Goal: Transaction & Acquisition: Download file/media

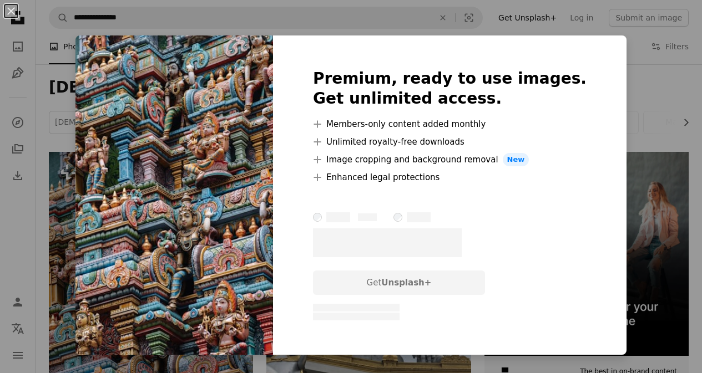
scroll to position [376, 0]
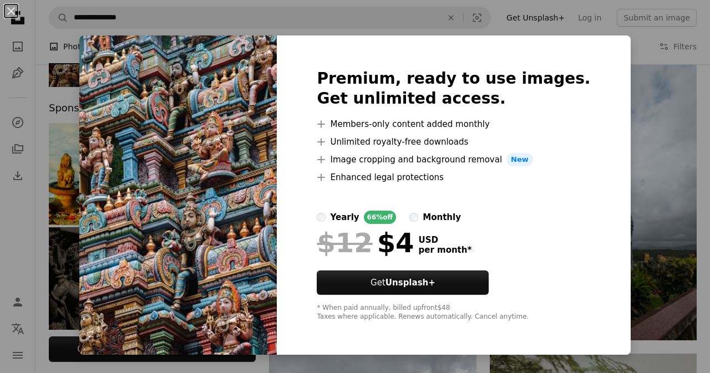
click at [309, 30] on div "An X shape Premium, ready to use images. Get unlimited access. A plus sign Memb…" at bounding box center [355, 186] width 710 height 373
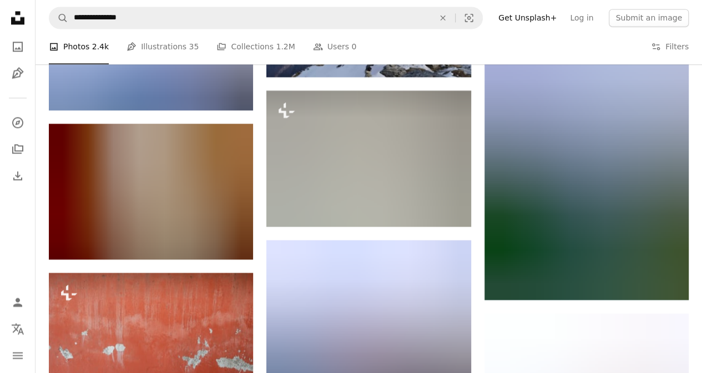
scroll to position [5100, 0]
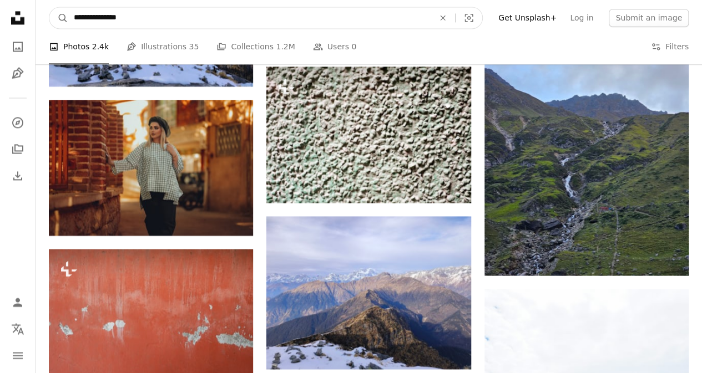
click at [284, 18] on input "**********" at bounding box center [249, 17] width 362 height 21
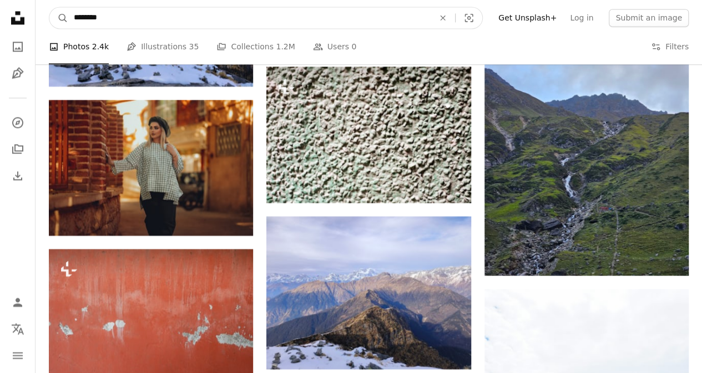
type input "*********"
click button "A magnifying glass" at bounding box center [58, 17] width 19 height 21
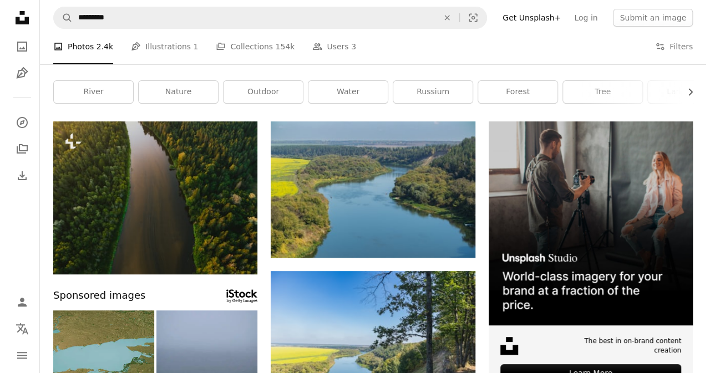
scroll to position [36, 0]
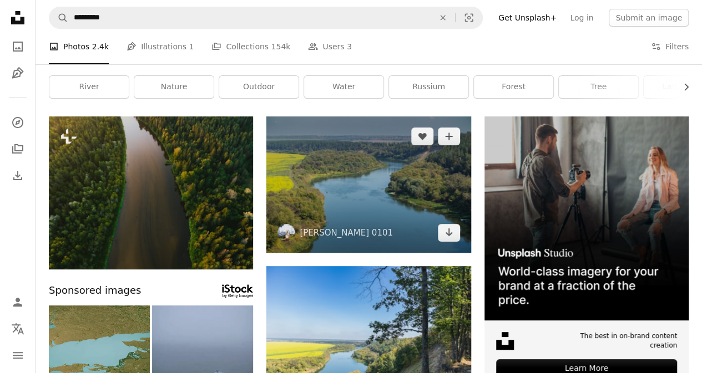
click at [347, 160] on img at bounding box center [368, 185] width 204 height 136
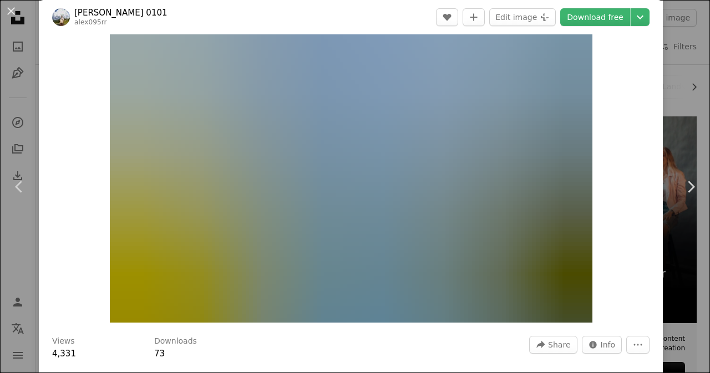
scroll to position [47, 0]
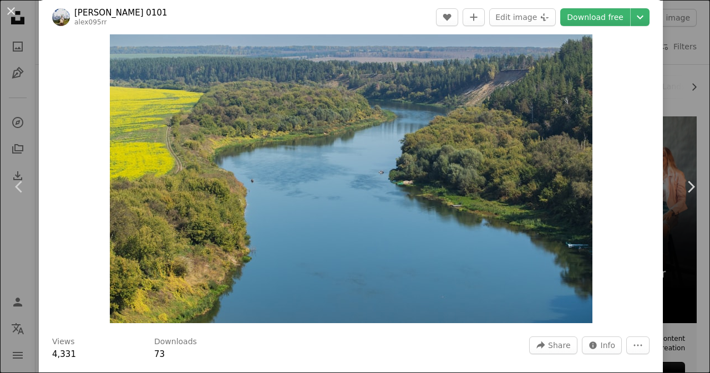
click at [365, 151] on img "Zoom in on this image" at bounding box center [351, 163] width 483 height 322
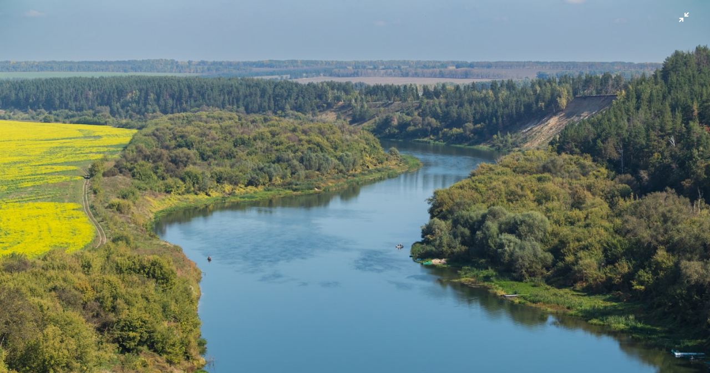
scroll to position [0, 0]
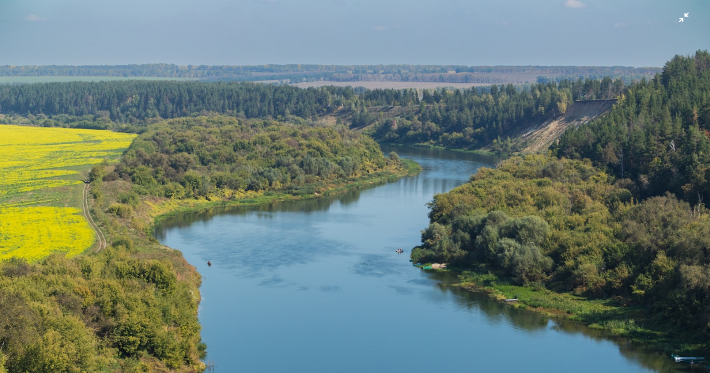
click at [366, 101] on img "Zoom out on this image" at bounding box center [354, 236] width 711 height 474
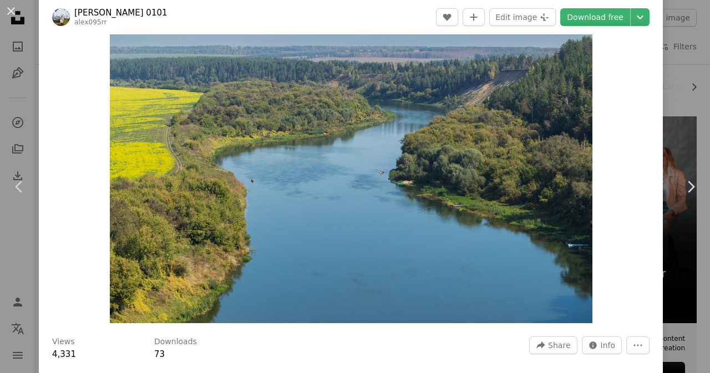
click at [512, 45] on img "Zoom in on this image" at bounding box center [351, 163] width 483 height 322
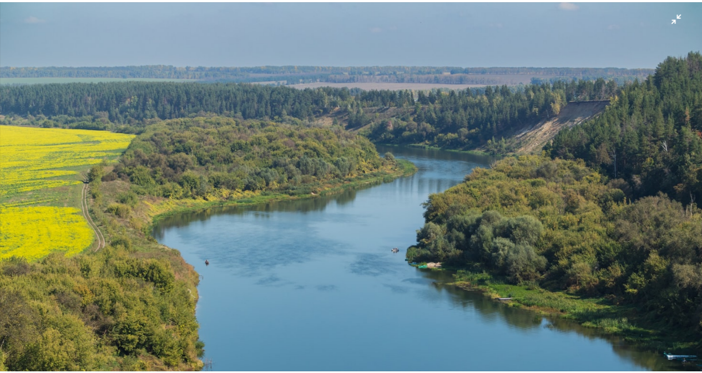
scroll to position [44, 0]
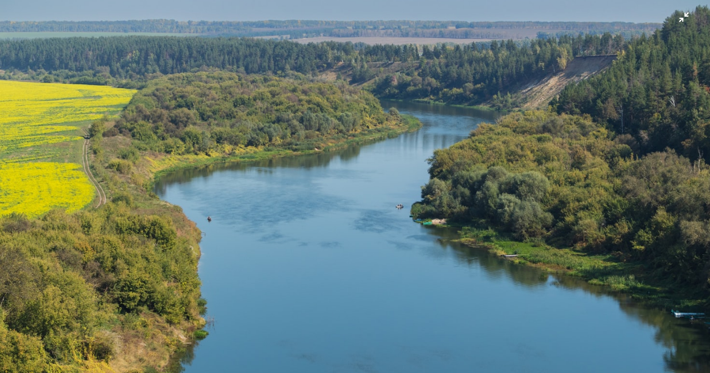
click at [622, 41] on img "Zoom out on this image" at bounding box center [354, 192] width 711 height 474
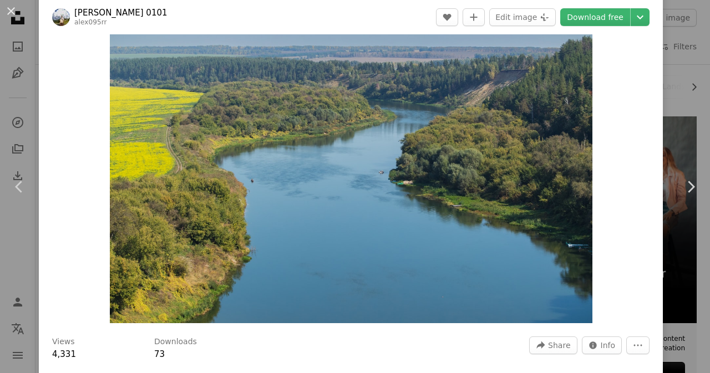
click at [677, 42] on div "An X shape Chevron left Chevron right Alex 0101 alex095rr A heart A plus sign E…" at bounding box center [355, 186] width 710 height 373
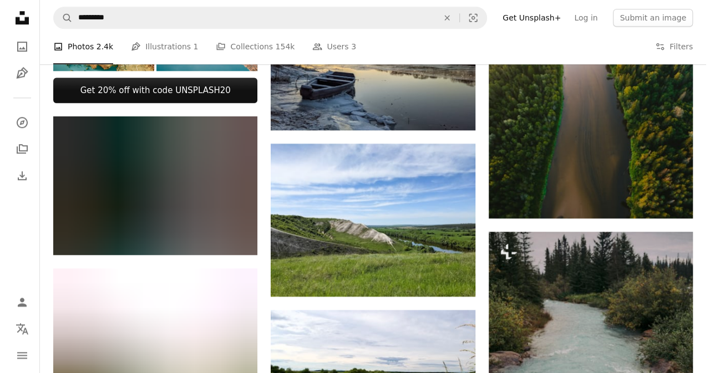
scroll to position [475, 0]
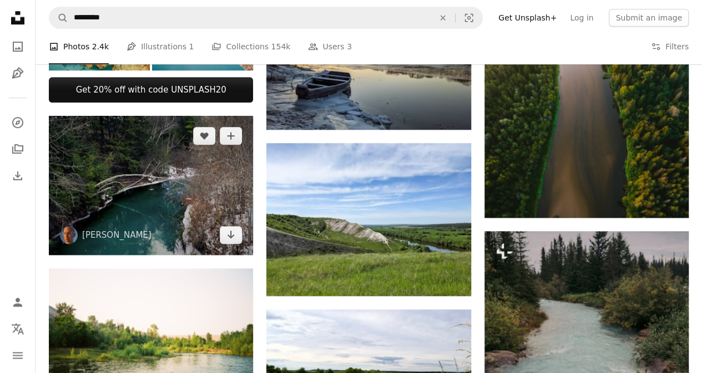
click at [174, 188] on img at bounding box center [151, 185] width 204 height 139
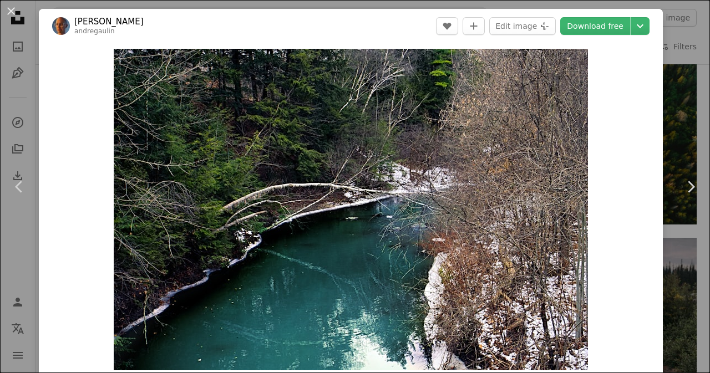
click at [174, 188] on img "Zoom in on this image" at bounding box center [351, 210] width 474 height 322
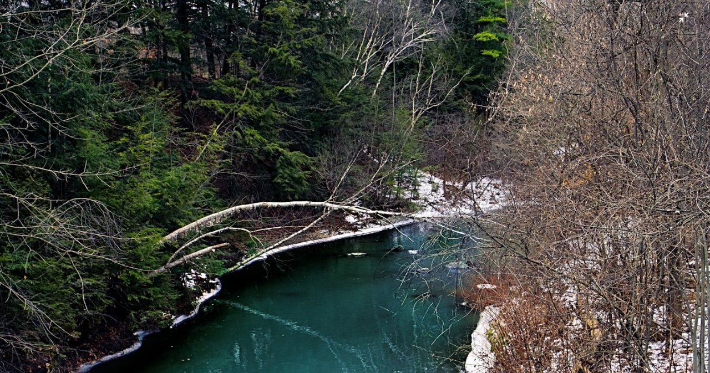
click at [262, 103] on img "Zoom out on this image" at bounding box center [354, 240] width 711 height 483
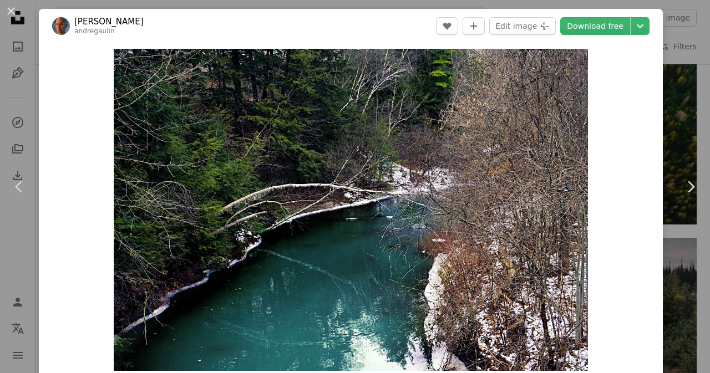
click at [680, 86] on div "An X shape Chevron left Chevron right [PERSON_NAME] andregaulin A heart A plus …" at bounding box center [355, 186] width 710 height 373
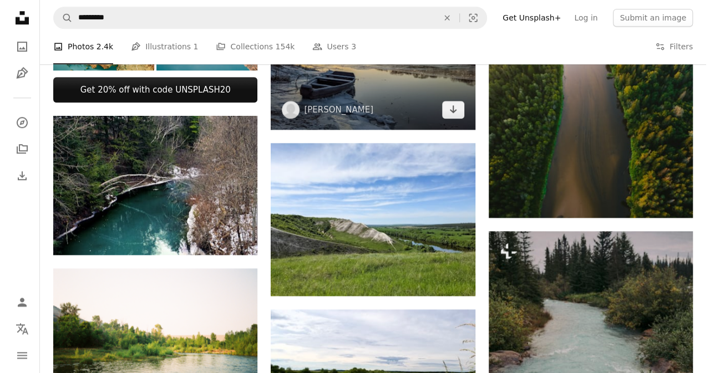
scroll to position [514, 0]
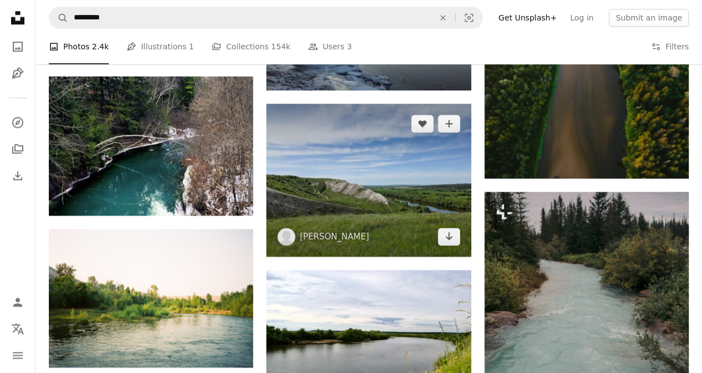
click at [386, 160] on img at bounding box center [368, 180] width 204 height 153
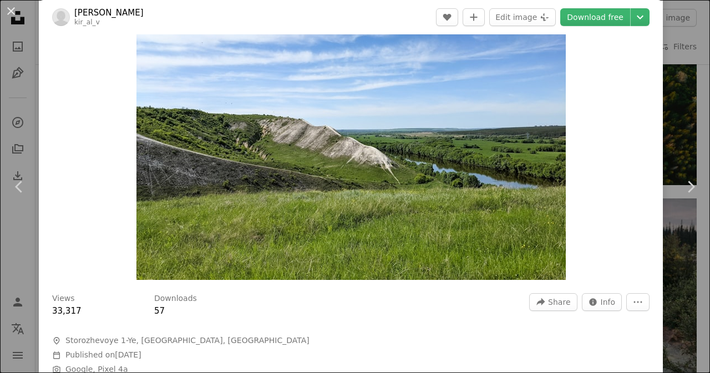
scroll to position [90, 0]
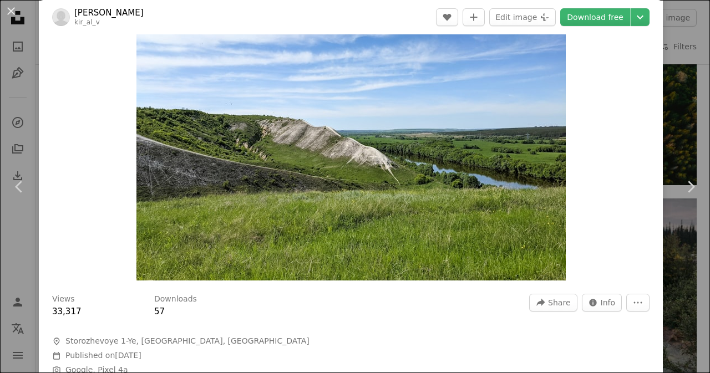
click at [386, 160] on img "Zoom in on this image" at bounding box center [350, 119] width 429 height 322
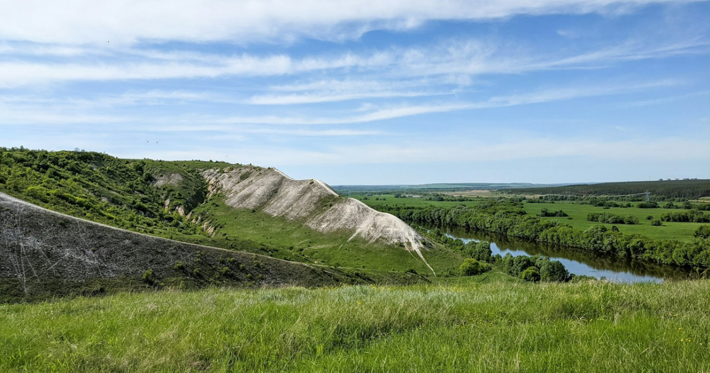
scroll to position [102, 0]
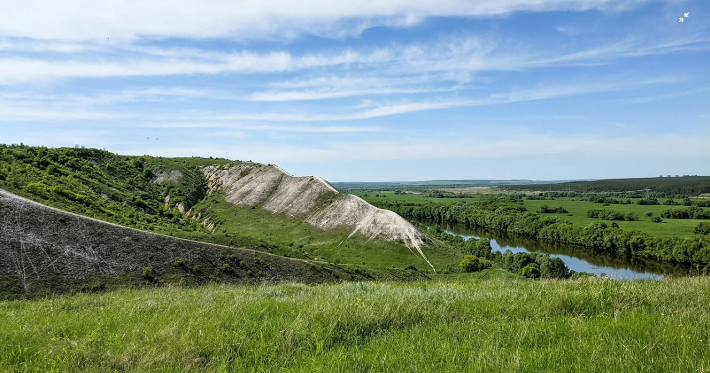
click at [443, 141] on img "Zoom out on this image" at bounding box center [354, 165] width 711 height 534
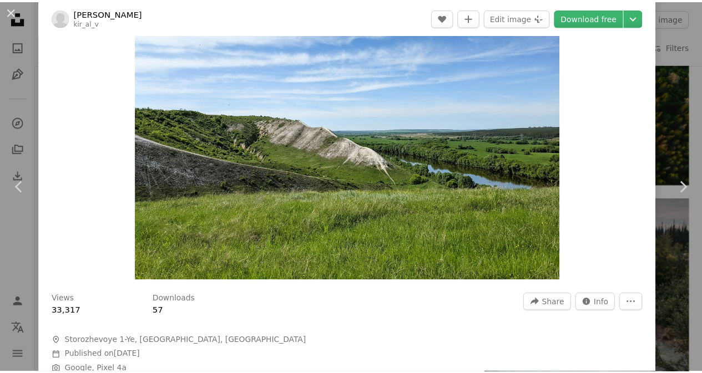
scroll to position [49, 0]
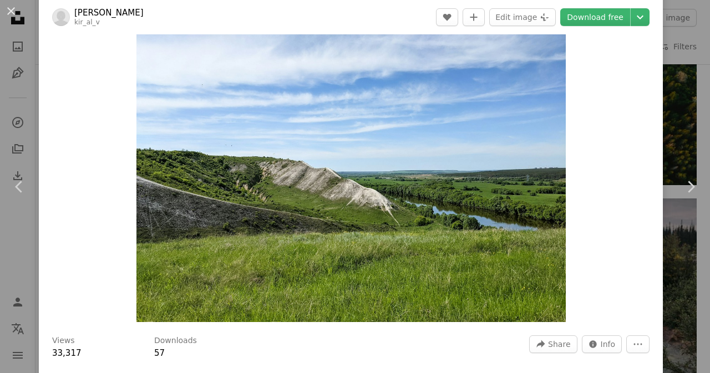
click at [661, 119] on div "An X shape Chevron left Chevron right Alexander K kir_al_v A heart A plus sign …" at bounding box center [355, 186] width 710 height 373
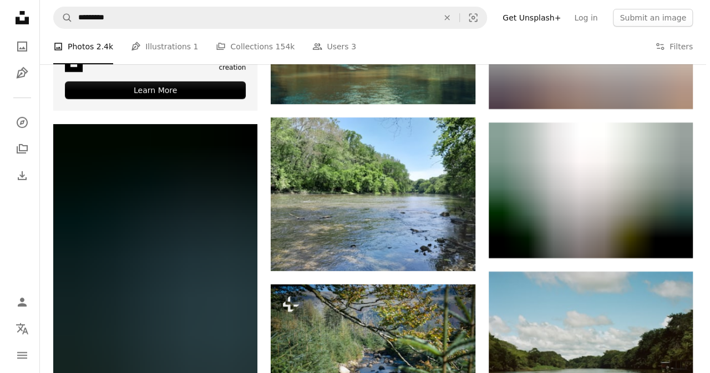
scroll to position [1845, 0]
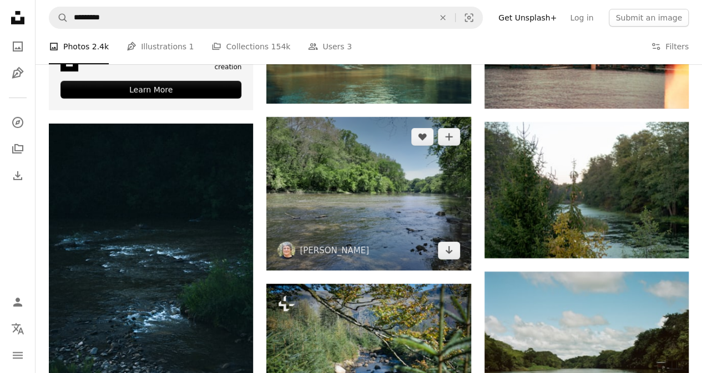
click at [428, 186] on img at bounding box center [368, 193] width 204 height 153
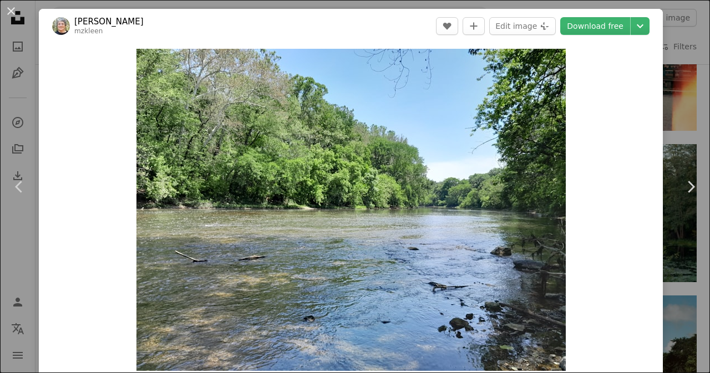
click at [660, 126] on div "An X shape Chevron left Chevron right [PERSON_NAME] mzkleen A heart A plus sign…" at bounding box center [355, 186] width 710 height 373
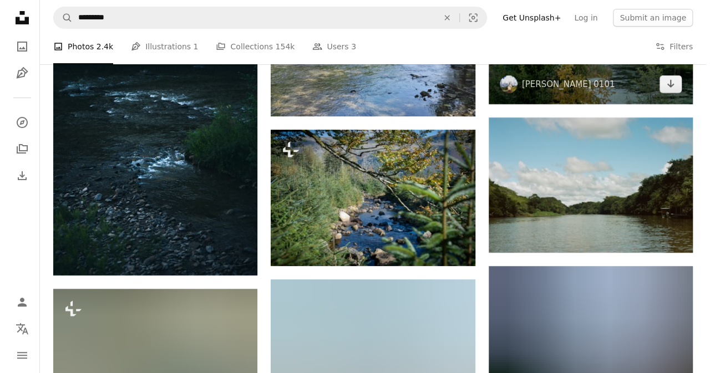
scroll to position [2001, 0]
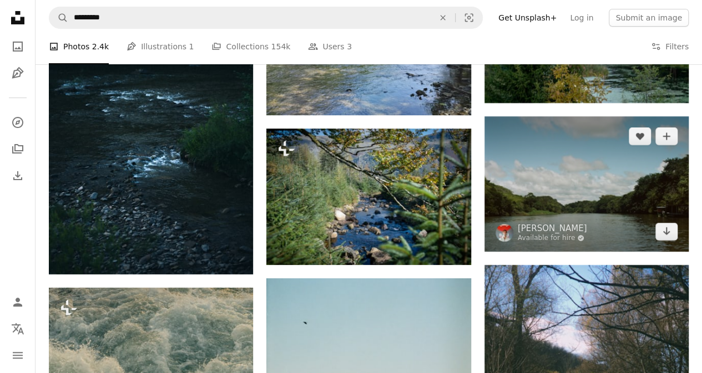
click at [513, 171] on img at bounding box center [586, 184] width 204 height 135
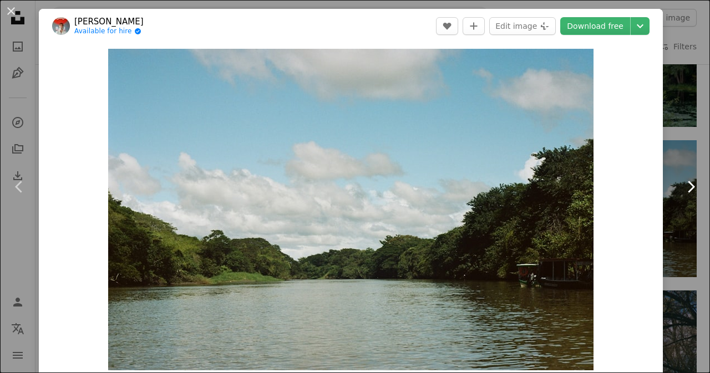
click at [671, 151] on link "Chevron right" at bounding box center [690, 187] width 39 height 107
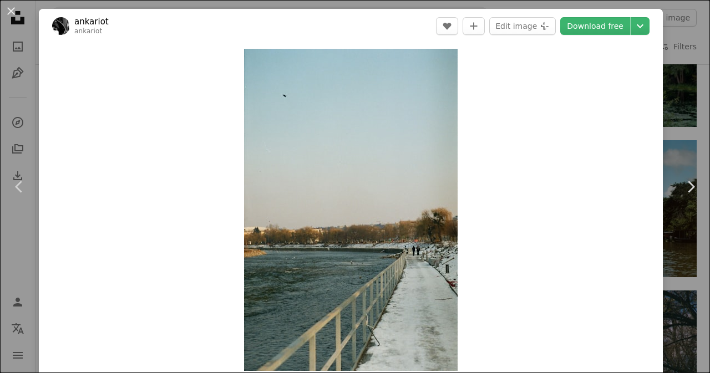
click at [662, 118] on div "An X shape Chevron left Chevron right ankariot ankariot A heart A plus sign Edi…" at bounding box center [355, 186] width 710 height 373
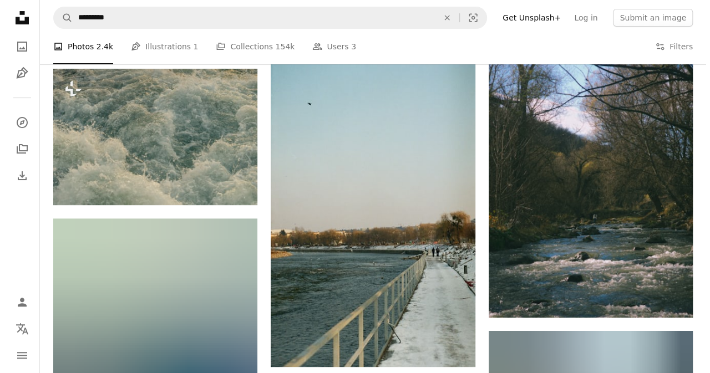
scroll to position [2221, 0]
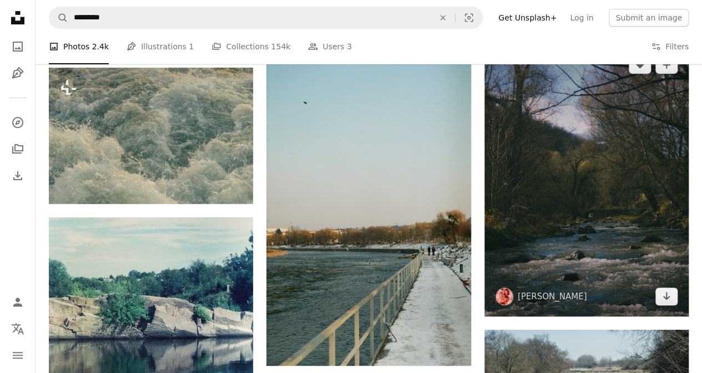
click at [568, 157] on img at bounding box center [586, 181] width 204 height 272
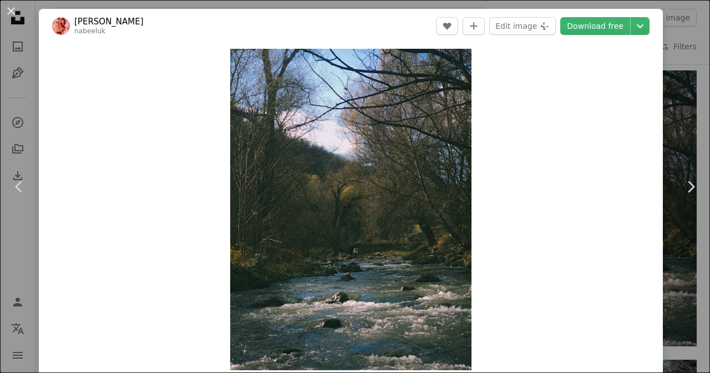
click at [686, 98] on div "An X shape Chevron left Chevron right [PERSON_NAME] nabeeluk A heart A plus sig…" at bounding box center [355, 186] width 710 height 373
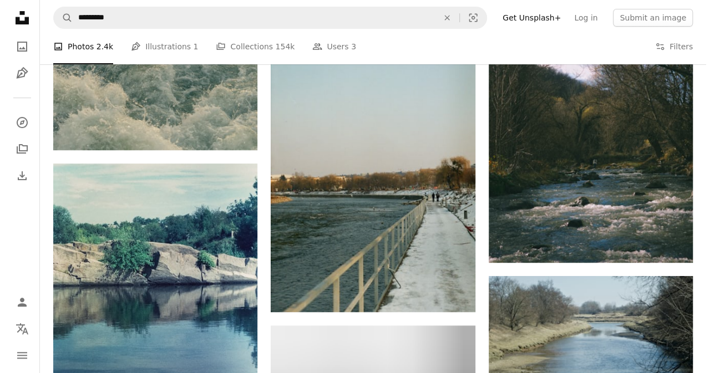
scroll to position [2275, 0]
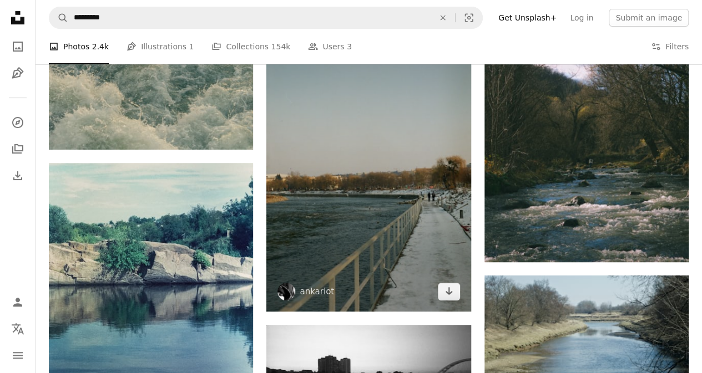
click at [375, 198] on img at bounding box center [368, 158] width 204 height 308
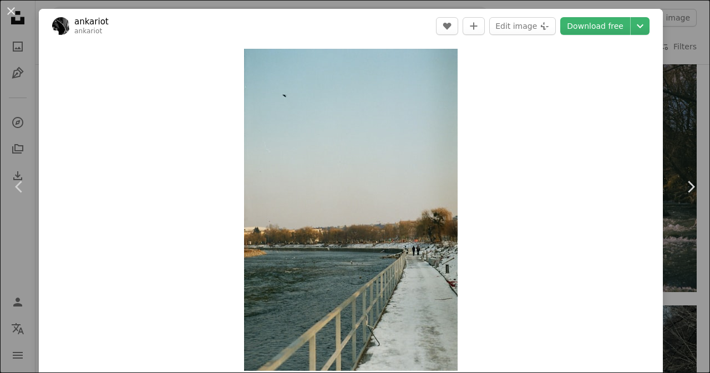
click at [662, 139] on div "An X shape Chevron left Chevron right ankariot ankariot A heart A plus sign Edi…" at bounding box center [355, 186] width 710 height 373
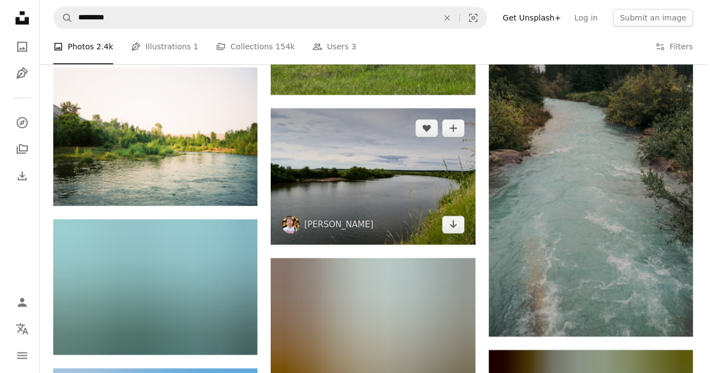
scroll to position [589, 0]
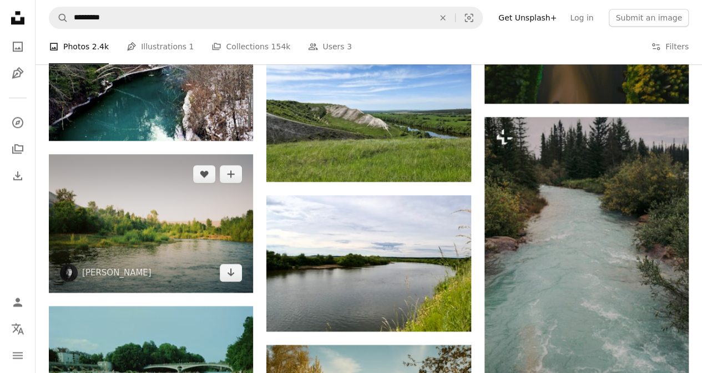
click at [196, 206] on img at bounding box center [151, 223] width 204 height 139
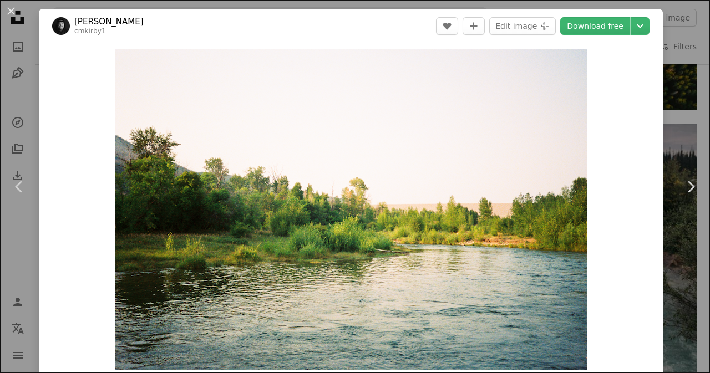
click at [677, 93] on div "An X shape Chevron left Chevron right [PERSON_NAME] cmkirby1 A heart A plus sig…" at bounding box center [355, 186] width 710 height 373
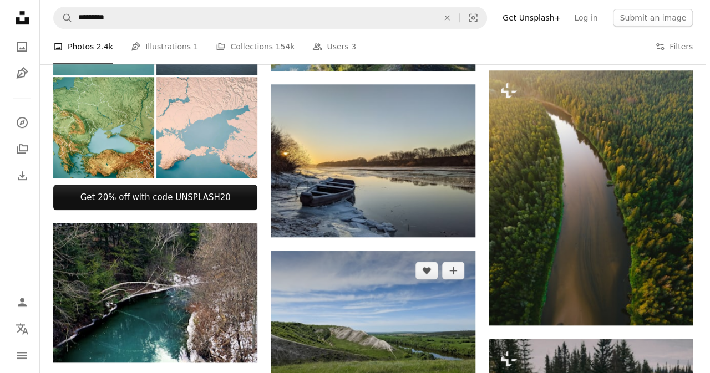
scroll to position [367, 0]
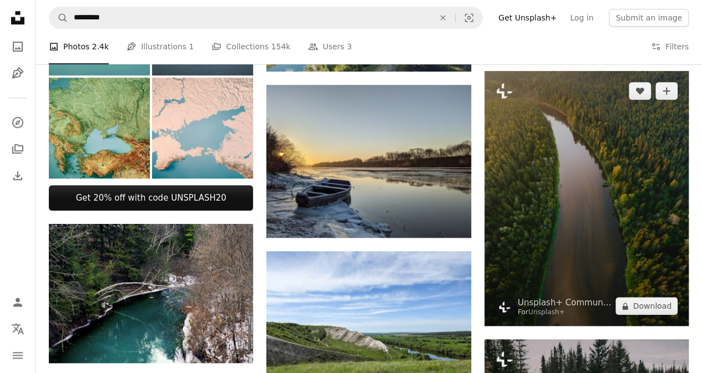
click at [522, 175] on img at bounding box center [586, 198] width 204 height 255
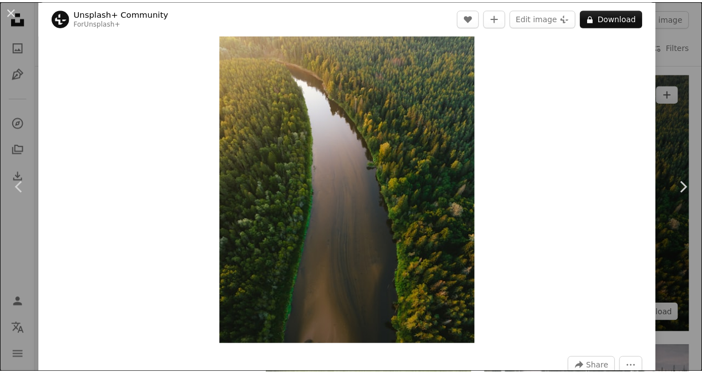
scroll to position [8, 0]
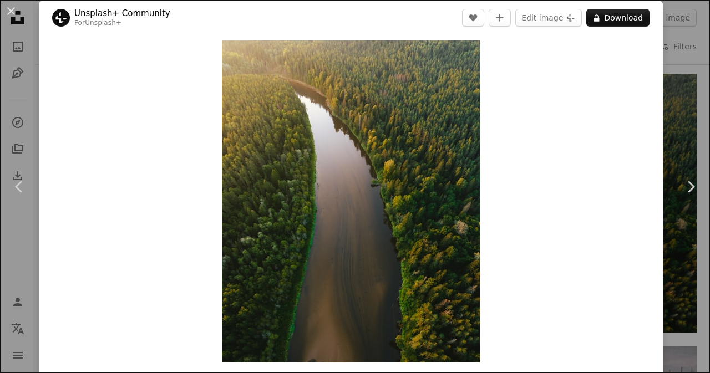
click at [674, 112] on div "An X shape Chevron left Chevron right Unsplash+ Community For Unsplash+ A heart…" at bounding box center [355, 186] width 710 height 373
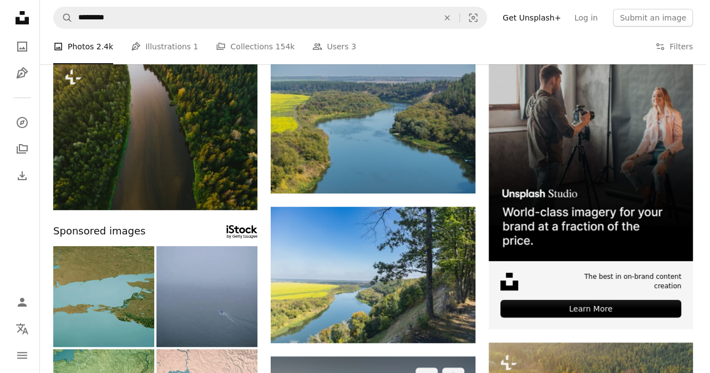
scroll to position [94, 0]
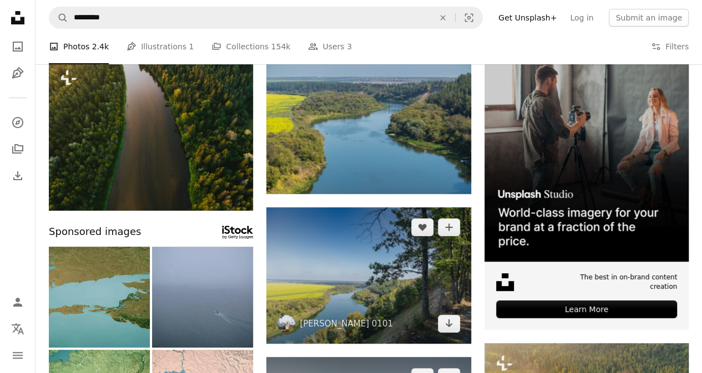
click at [401, 210] on img at bounding box center [368, 275] width 204 height 136
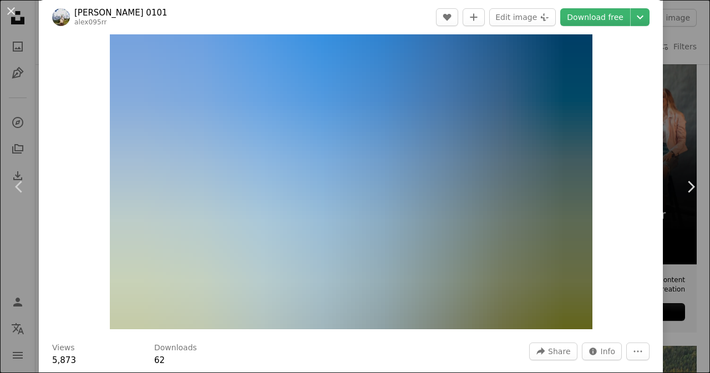
scroll to position [41, 0]
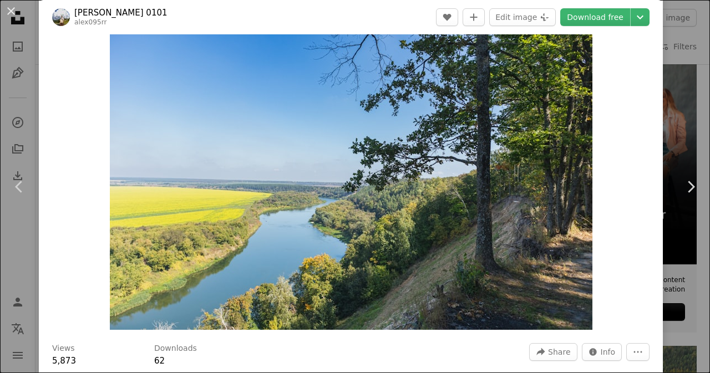
click at [401, 210] on img "Zoom in on this image" at bounding box center [351, 169] width 483 height 322
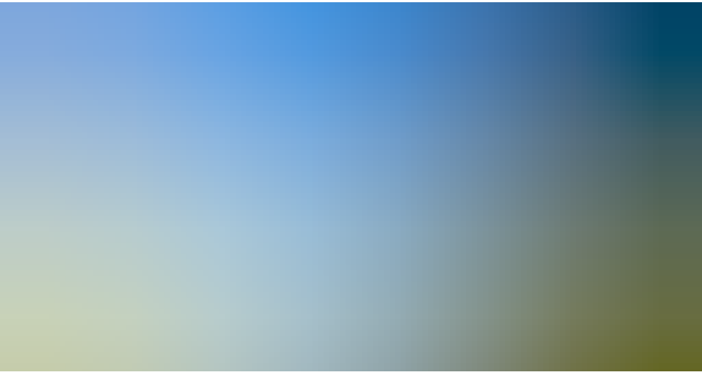
scroll to position [88, 0]
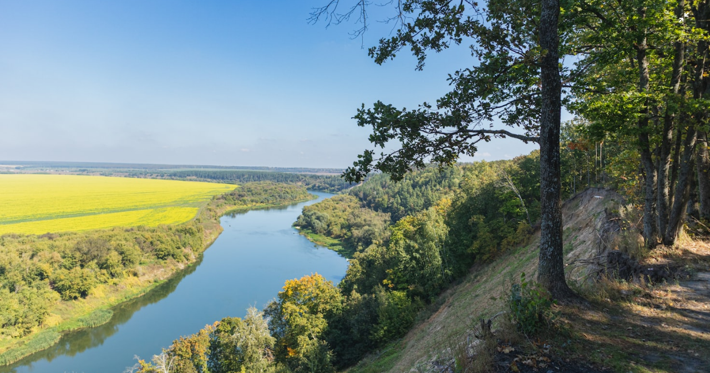
click at [534, 82] on img "Zoom out on this image" at bounding box center [354, 149] width 711 height 474
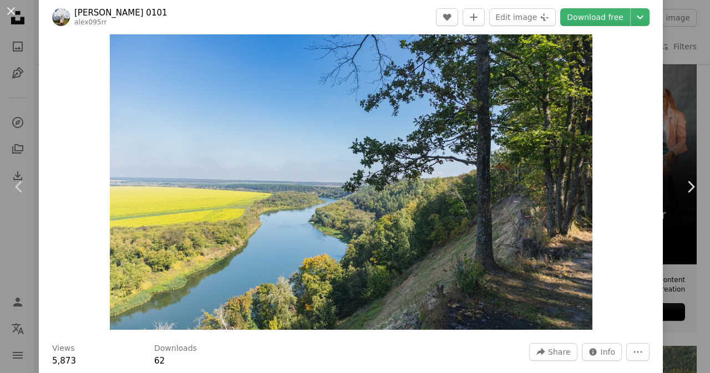
click at [686, 35] on div "An X shape Chevron left Chevron right Alex 0101 alex095rr A heart A plus sign E…" at bounding box center [355, 186] width 710 height 373
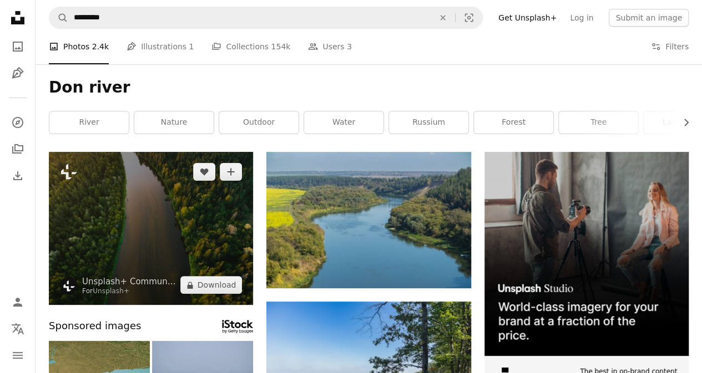
click at [132, 204] on img at bounding box center [151, 228] width 204 height 153
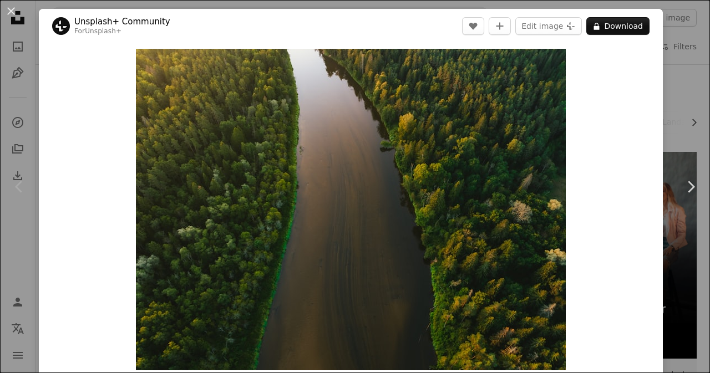
click at [677, 124] on div "An X shape Chevron left Chevron right Unsplash+ Community For Unsplash+ A heart…" at bounding box center [355, 186] width 710 height 373
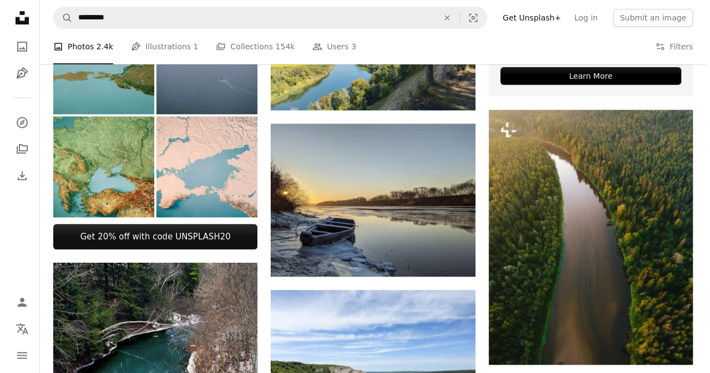
scroll to position [328, 0]
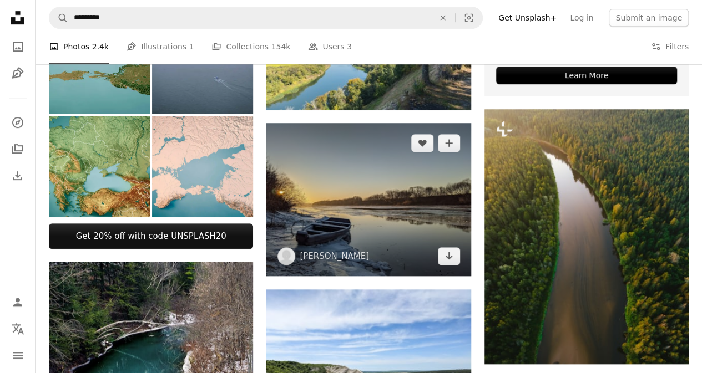
click at [409, 188] on img at bounding box center [368, 199] width 204 height 153
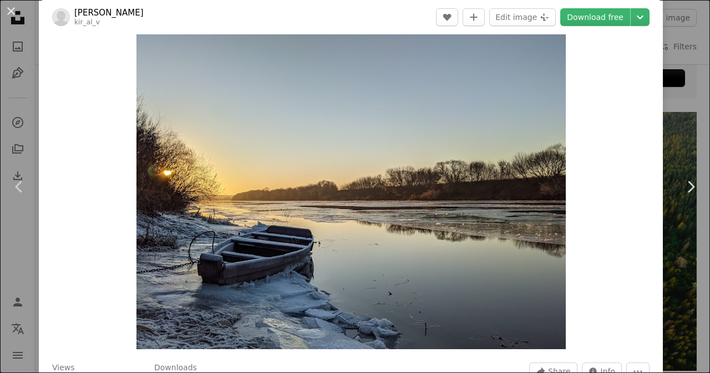
scroll to position [19, 0]
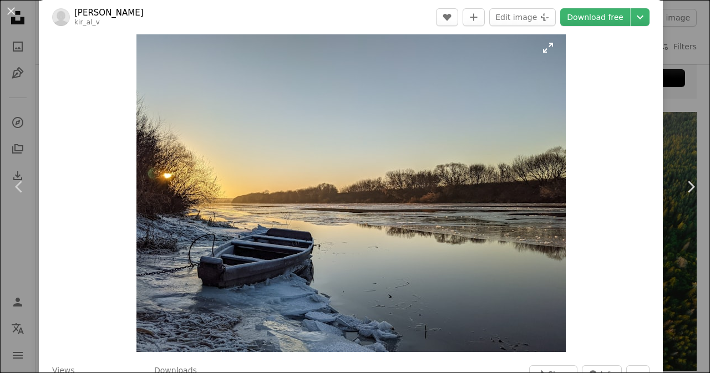
click at [439, 150] on img "Zoom in on this image" at bounding box center [350, 191] width 429 height 322
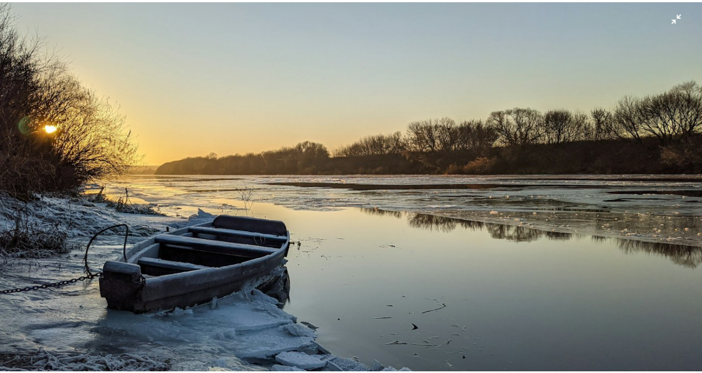
scroll to position [112, 0]
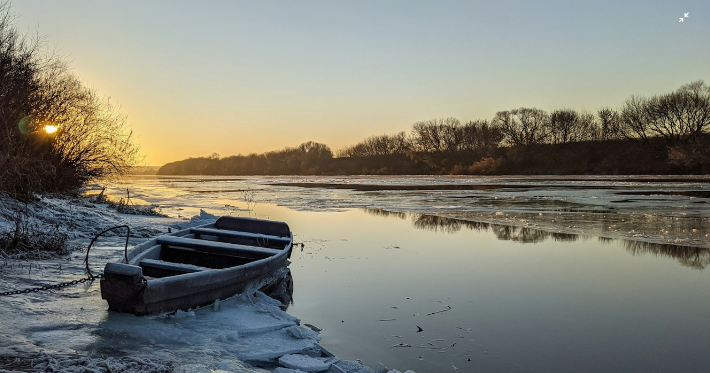
click at [389, 190] on img "Zoom out on this image" at bounding box center [354, 155] width 711 height 534
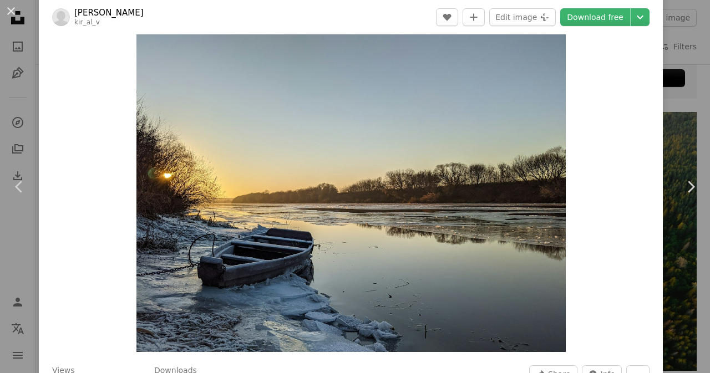
click at [678, 75] on div "An X shape Chevron left Chevron right [PERSON_NAME] kir_al_v A heart A plus sig…" at bounding box center [355, 186] width 710 height 373
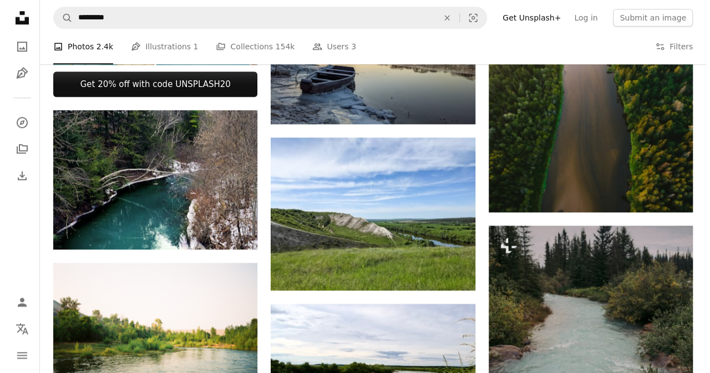
scroll to position [485, 0]
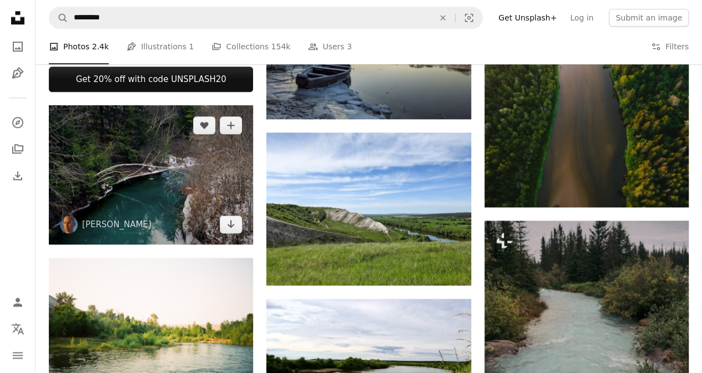
click at [200, 163] on img at bounding box center [151, 174] width 204 height 139
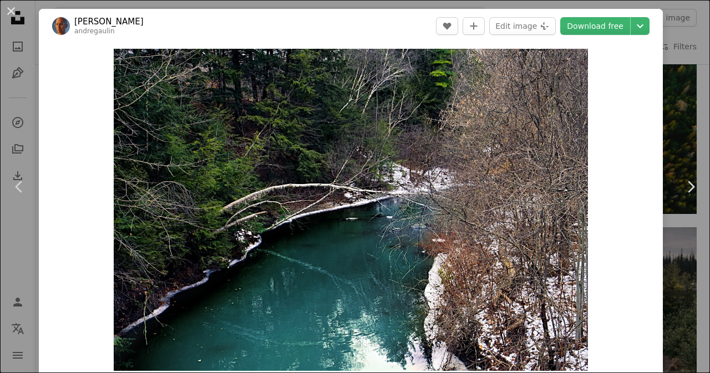
click at [674, 85] on div "An X shape Chevron left Chevron right [PERSON_NAME] andregaulin A heart A plus …" at bounding box center [355, 186] width 710 height 373
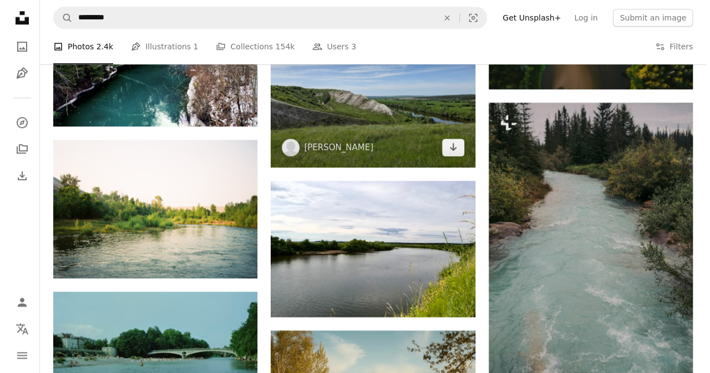
scroll to position [606, 0]
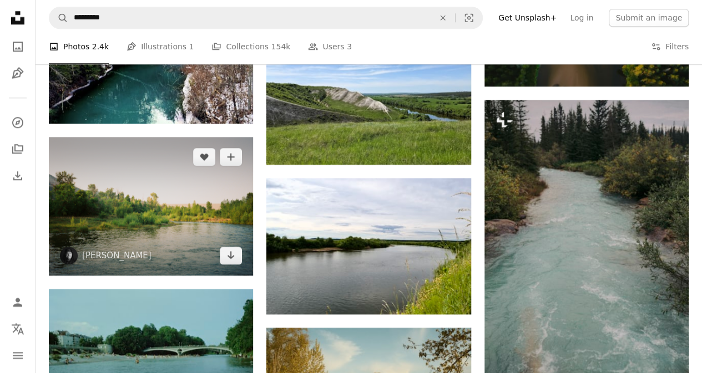
click at [195, 235] on img at bounding box center [151, 206] width 204 height 139
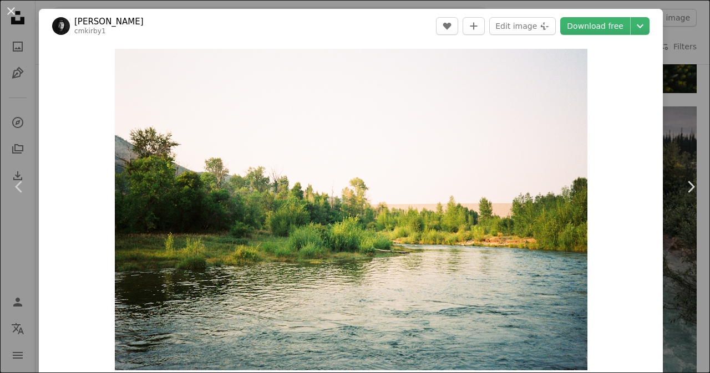
click at [657, 131] on div "An X shape Chevron left Chevron right [PERSON_NAME] cmkirby1 A heart A plus sig…" at bounding box center [355, 186] width 710 height 373
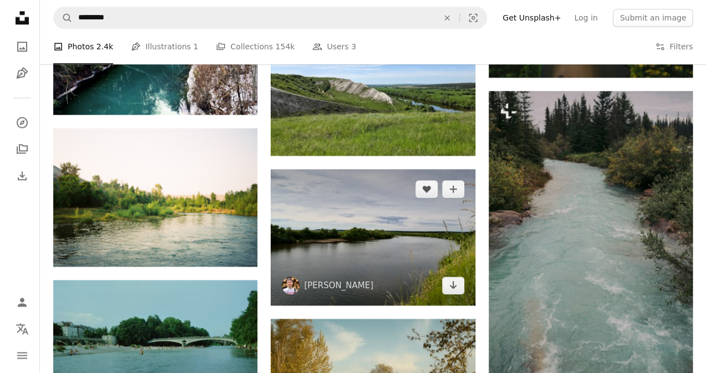
scroll to position [616, 0]
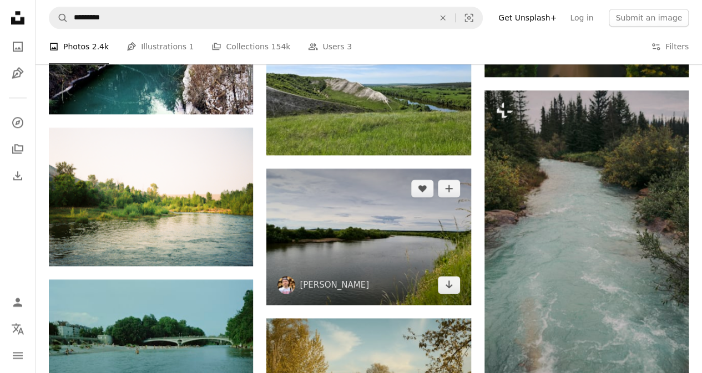
click at [383, 208] on img at bounding box center [368, 237] width 204 height 136
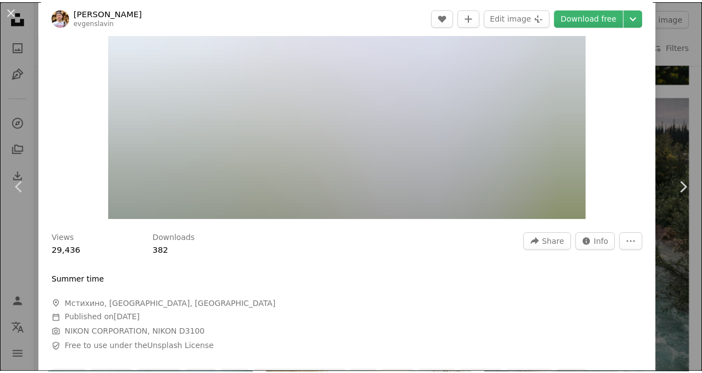
scroll to position [152, 0]
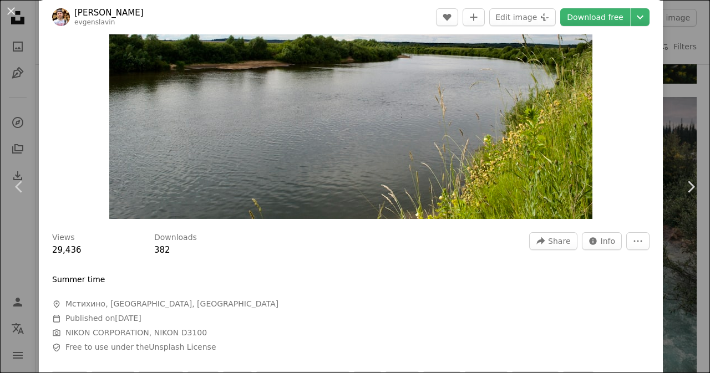
click at [654, 98] on div "Zoom in" at bounding box center [351, 57] width 624 height 333
click at [670, 100] on div "An X shape Chevron left Chevron right [PERSON_NAME] evgenslavin A heart A plus …" at bounding box center [355, 186] width 710 height 373
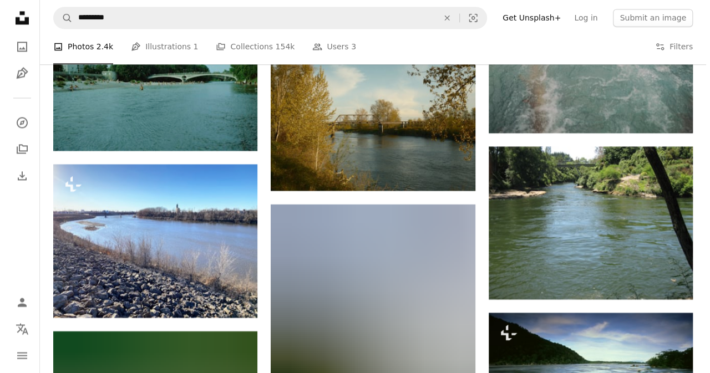
scroll to position [884, 0]
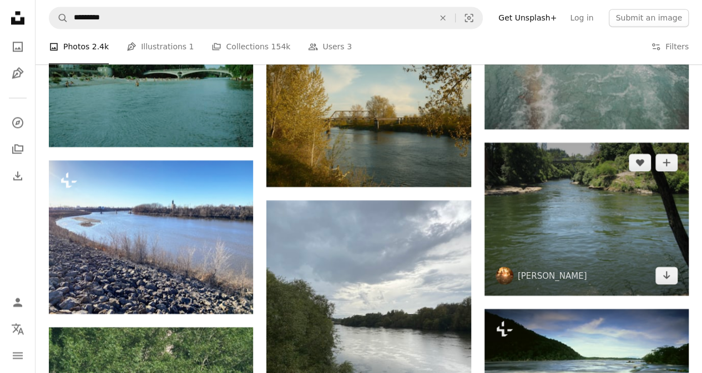
click at [566, 187] on img at bounding box center [586, 219] width 204 height 153
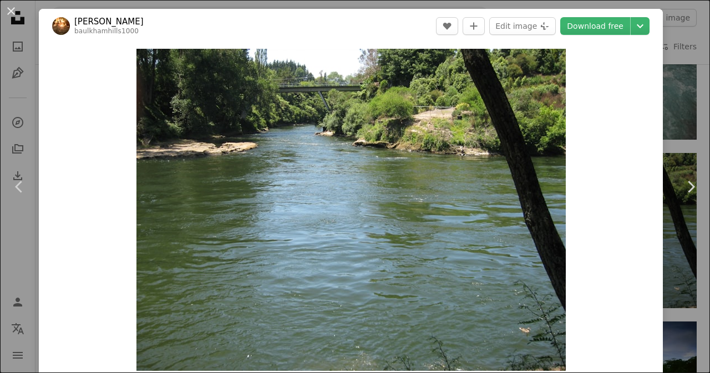
click at [674, 127] on div "An X shape Chevron left Chevron right [PERSON_NAME] baulkhamhills1000 A heart A…" at bounding box center [355, 186] width 710 height 373
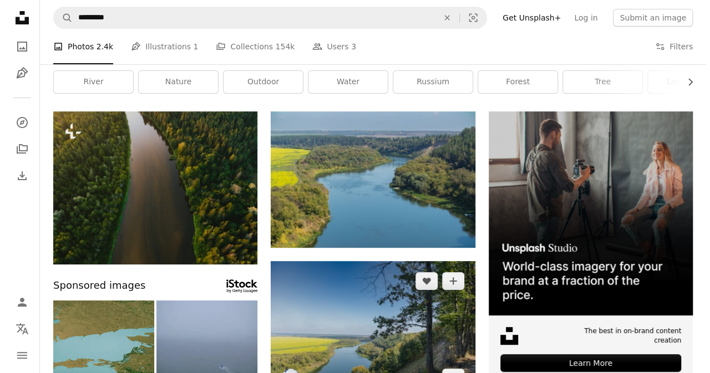
scroll to position [38, 0]
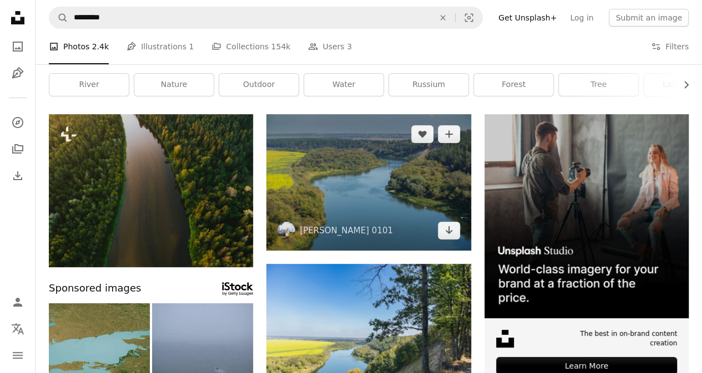
click at [371, 171] on img at bounding box center [368, 182] width 204 height 136
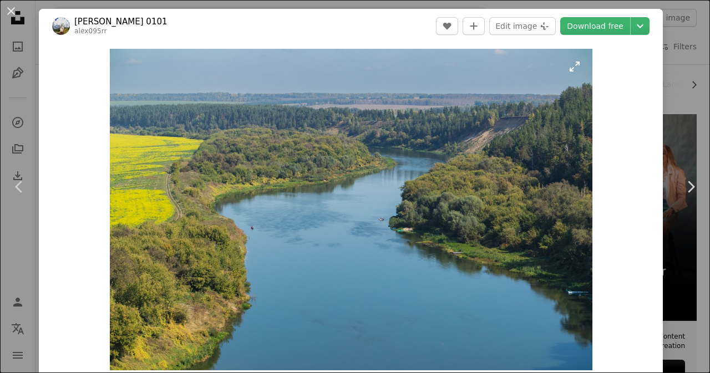
click at [338, 144] on img "Zoom in on this image" at bounding box center [351, 210] width 483 height 322
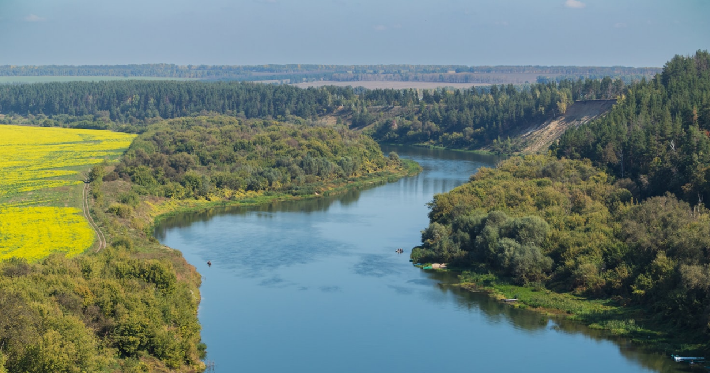
click at [338, 144] on img "Zoom out on this image" at bounding box center [354, 236] width 711 height 474
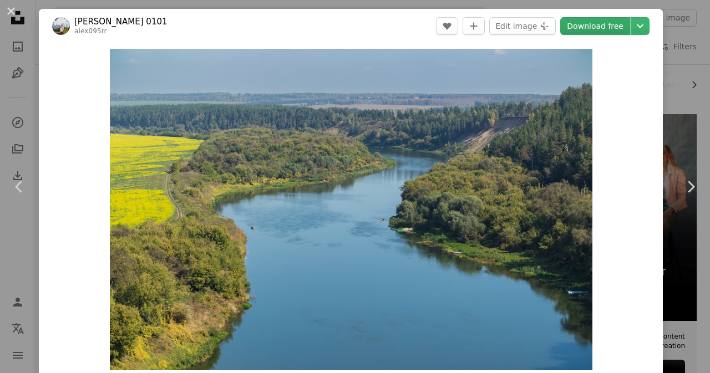
click at [604, 23] on link "Download free" at bounding box center [595, 26] width 70 height 18
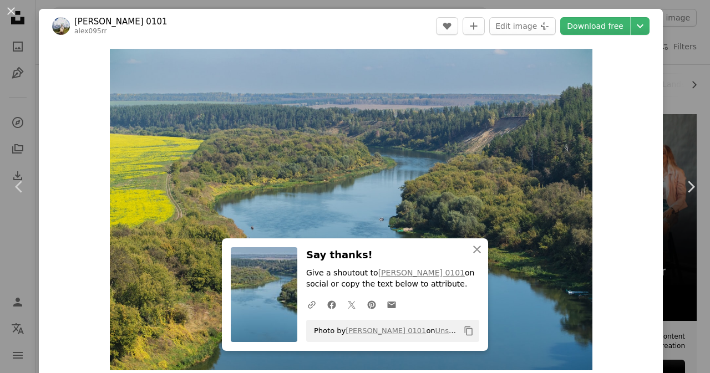
click at [685, 88] on div "An X shape Chevron left Chevron right Alex 0101 alex095rr A heart A plus sign E…" at bounding box center [355, 186] width 710 height 373
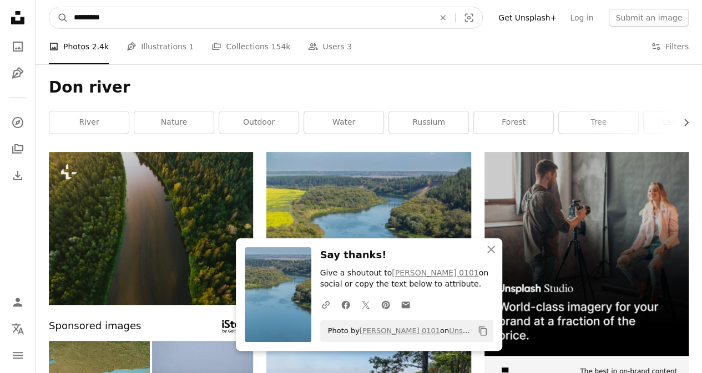
click at [302, 25] on input "*********" at bounding box center [249, 17] width 362 height 21
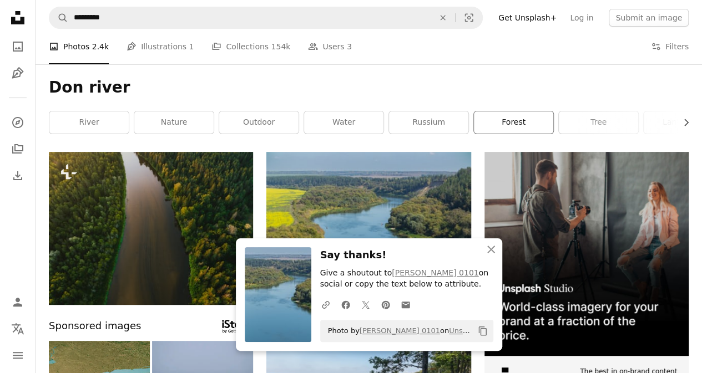
click at [528, 118] on link "forest" at bounding box center [513, 123] width 79 height 22
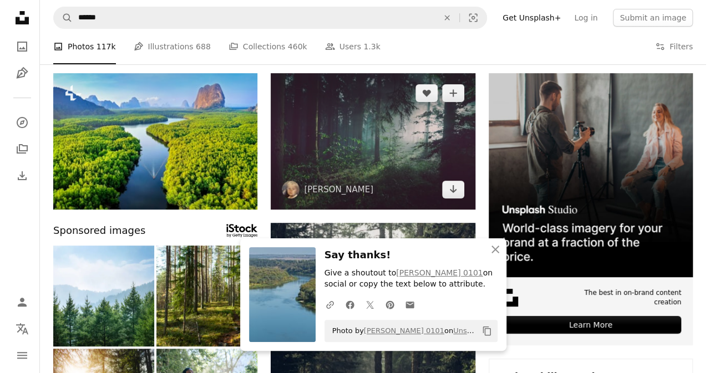
scroll to position [80, 0]
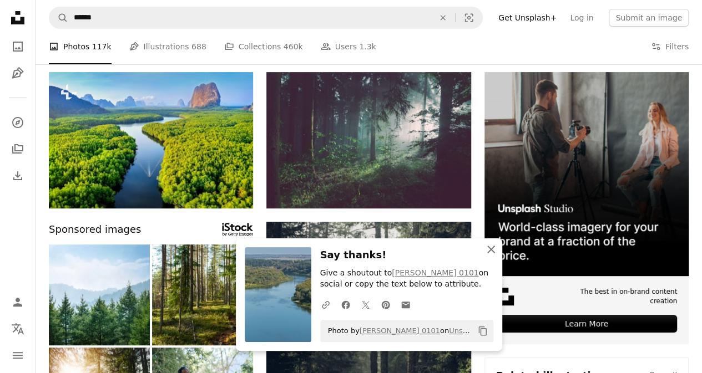
click at [485, 251] on icon "An X shape" at bounding box center [490, 249] width 13 height 13
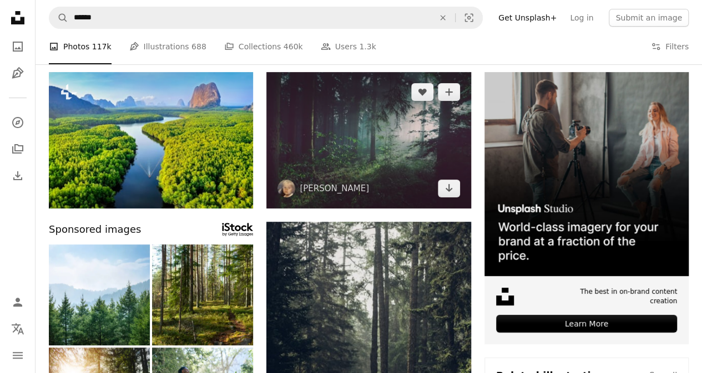
click at [387, 181] on img at bounding box center [368, 140] width 204 height 136
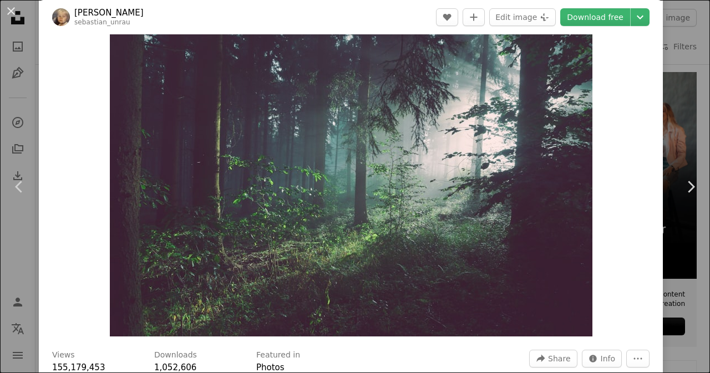
scroll to position [34, 0]
click at [387, 181] on img "Zoom in on this image" at bounding box center [351, 175] width 483 height 322
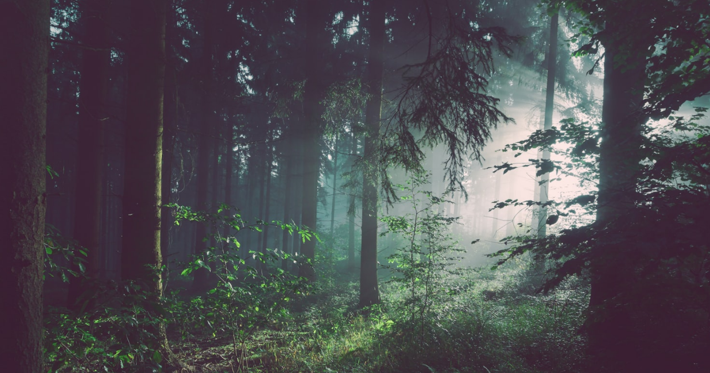
scroll to position [0, 0]
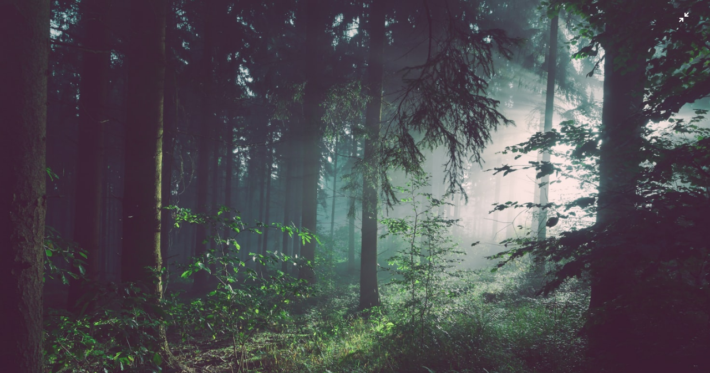
click at [649, 170] on img "Zoom out on this image" at bounding box center [354, 236] width 711 height 474
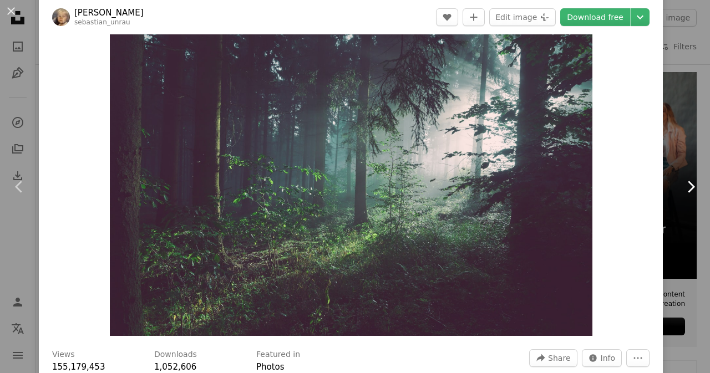
click at [686, 160] on link "Chevron right" at bounding box center [690, 187] width 39 height 107
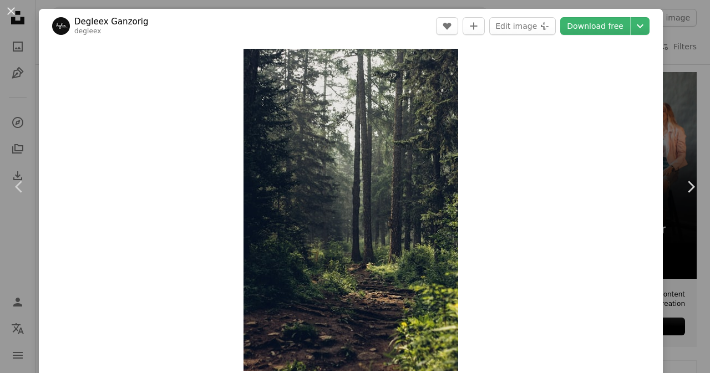
click at [655, 59] on div "An X shape Chevron left Chevron right Degleex Ganzorig degleex A heart A plus s…" at bounding box center [355, 186] width 710 height 373
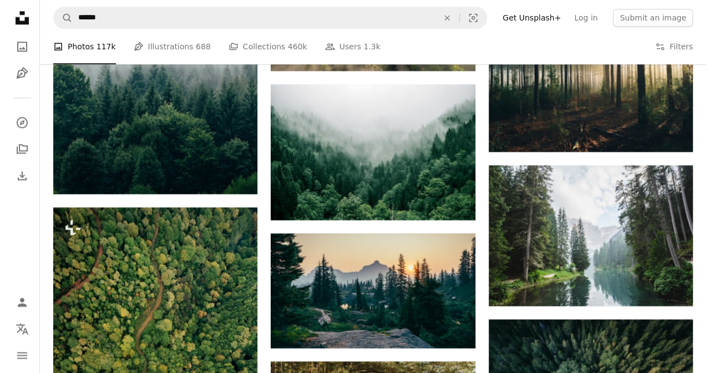
scroll to position [687, 0]
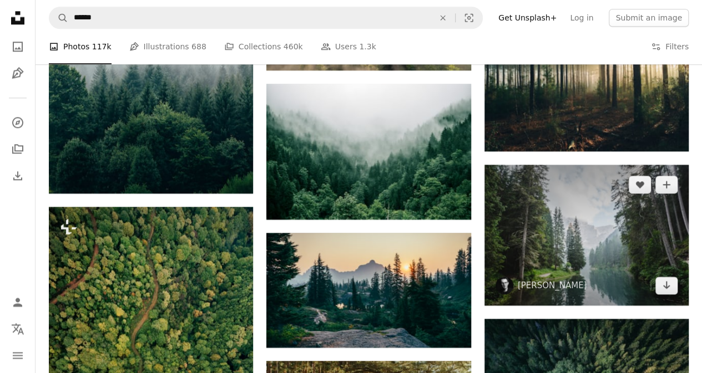
click at [530, 185] on img at bounding box center [586, 235] width 204 height 141
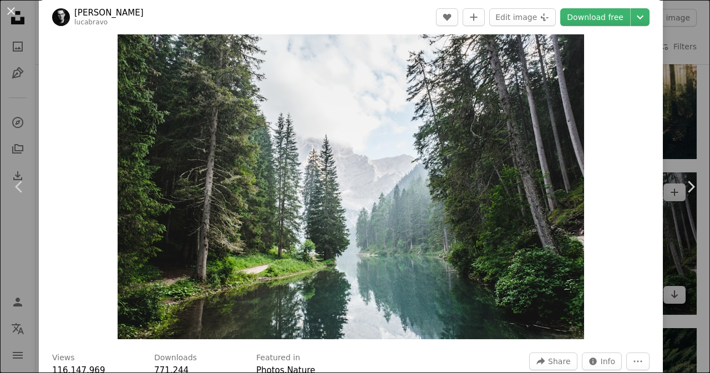
scroll to position [36, 0]
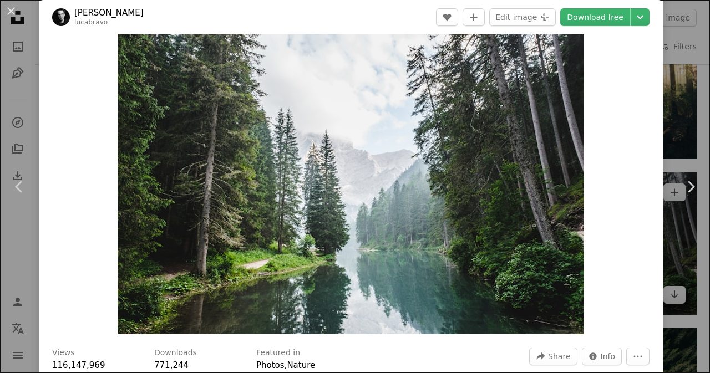
click at [530, 185] on img "Zoom in on this image" at bounding box center [351, 174] width 467 height 322
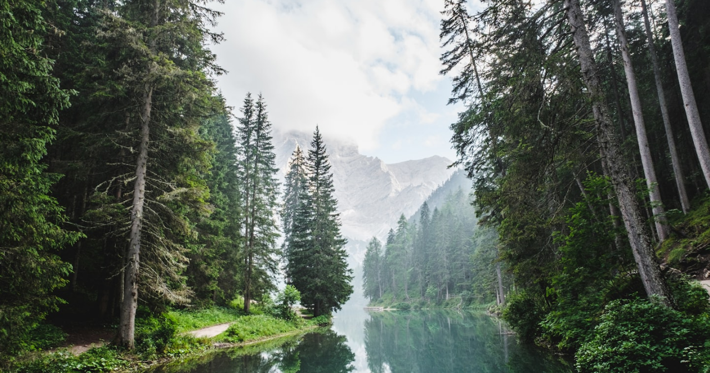
scroll to position [104, 0]
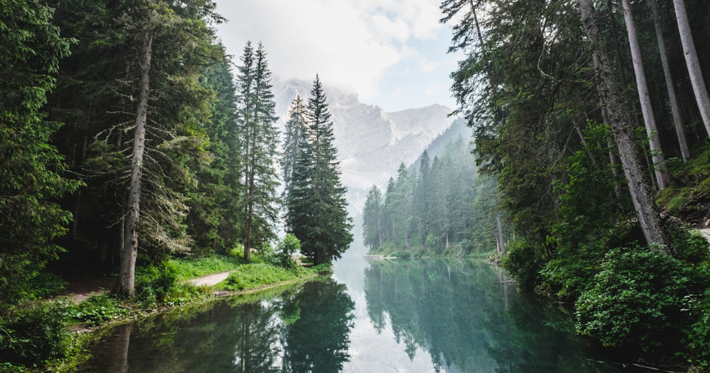
click at [530, 185] on img "Zoom out on this image" at bounding box center [354, 140] width 711 height 491
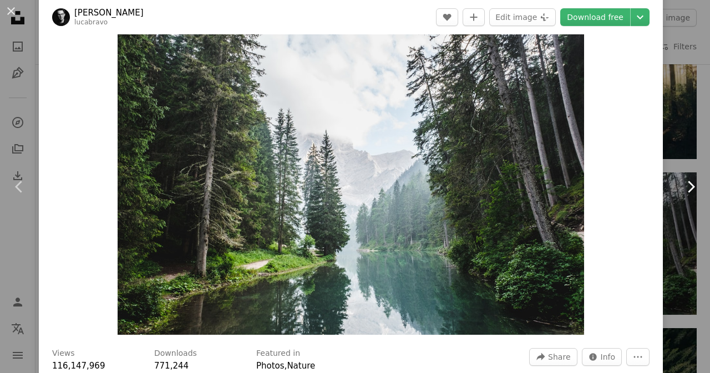
click at [686, 176] on link "Chevron right" at bounding box center [690, 187] width 39 height 107
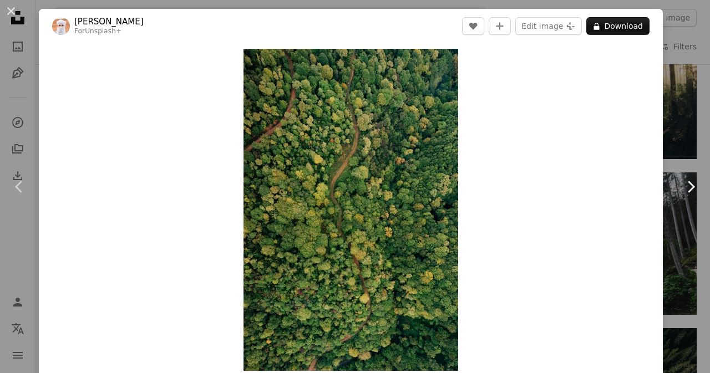
click at [682, 136] on link "Chevron right" at bounding box center [690, 187] width 39 height 107
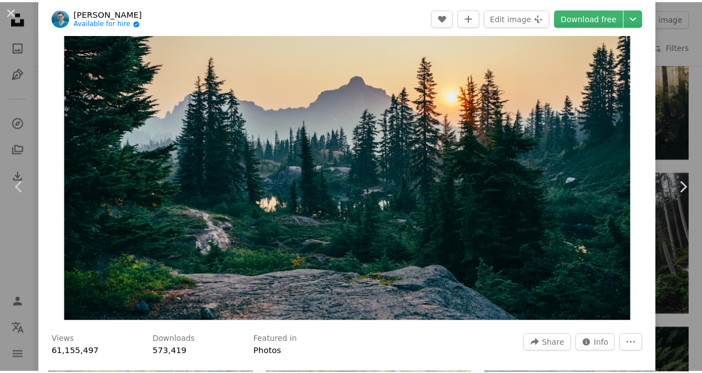
scroll to position [50, 0]
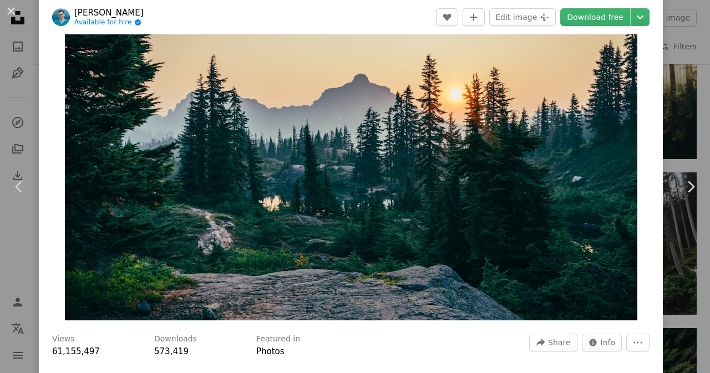
click at [654, 106] on div "An X shape Chevron left Chevron right [PERSON_NAME] A Available for hire A chec…" at bounding box center [355, 186] width 710 height 373
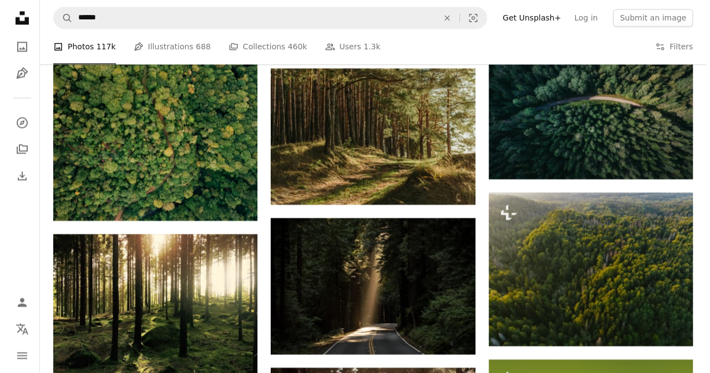
scroll to position [980, 0]
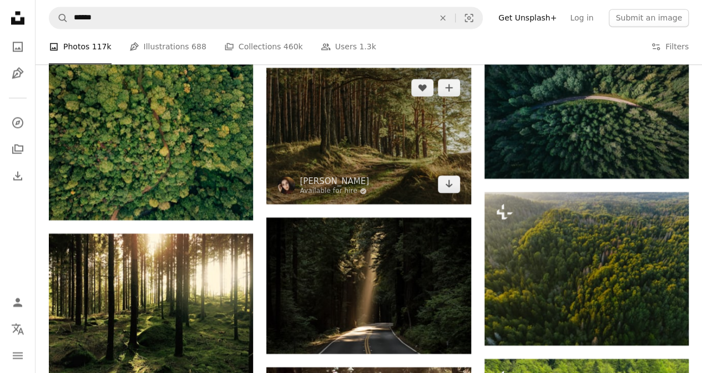
click at [389, 146] on img at bounding box center [368, 136] width 204 height 136
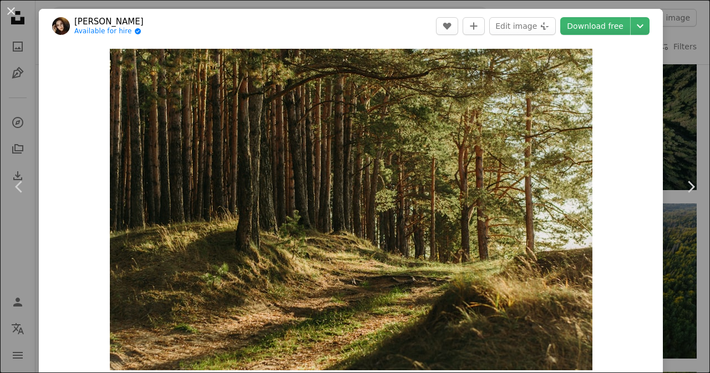
click at [379, 196] on img "Zoom in on this image" at bounding box center [351, 210] width 483 height 322
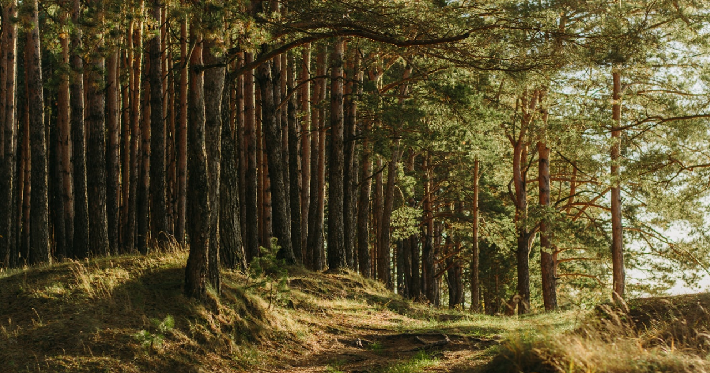
scroll to position [44, 0]
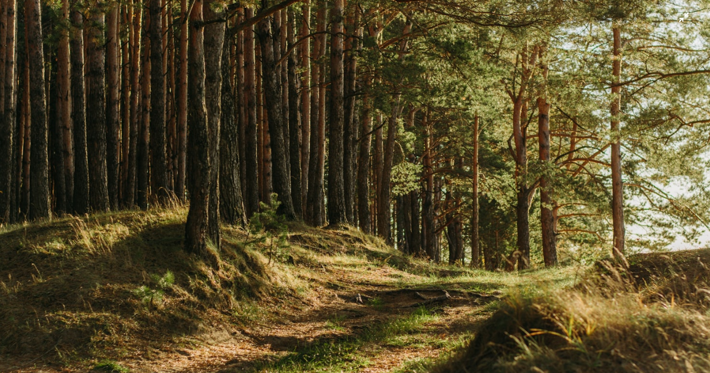
click at [379, 196] on img "Zoom out on this image" at bounding box center [354, 192] width 711 height 474
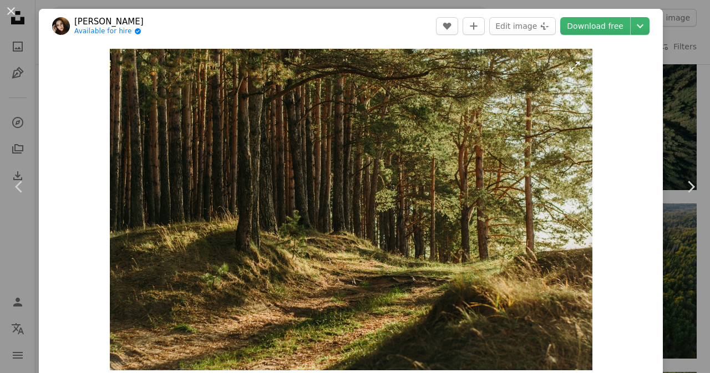
click at [343, 169] on img "Zoom in on this image" at bounding box center [351, 210] width 483 height 322
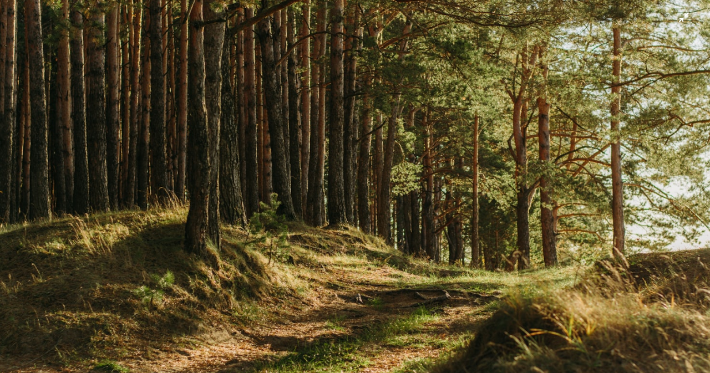
click at [591, 72] on img "Zoom out on this image" at bounding box center [354, 192] width 711 height 474
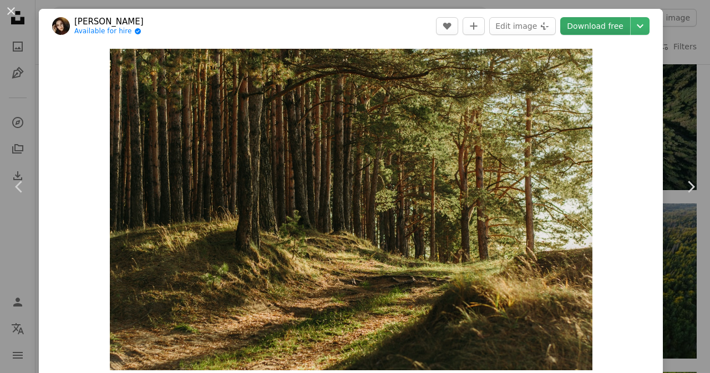
click at [597, 31] on link "Download free" at bounding box center [595, 26] width 70 height 18
